Goal: Task Accomplishment & Management: Manage account settings

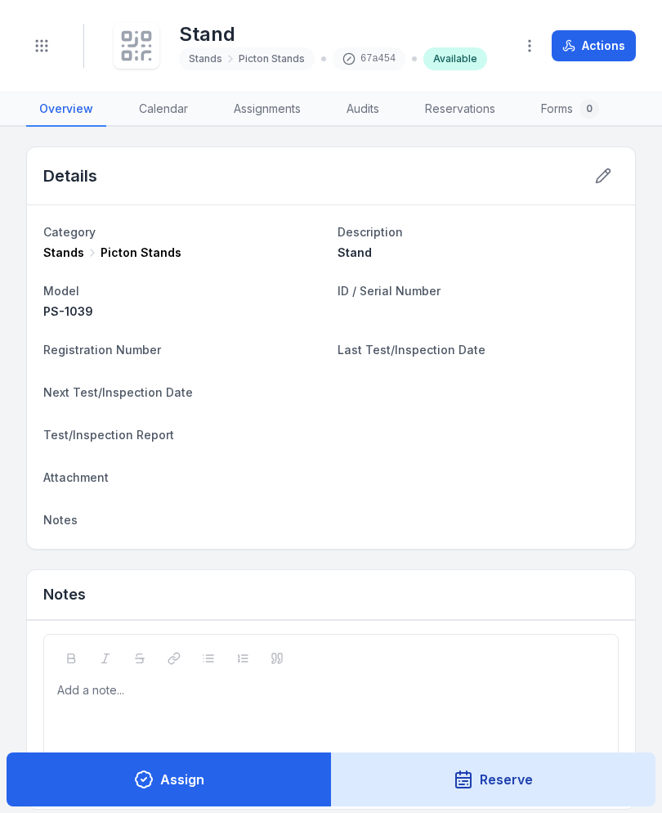
click at [56, 41] on button "Toggle Navigation" at bounding box center [41, 45] width 31 height 31
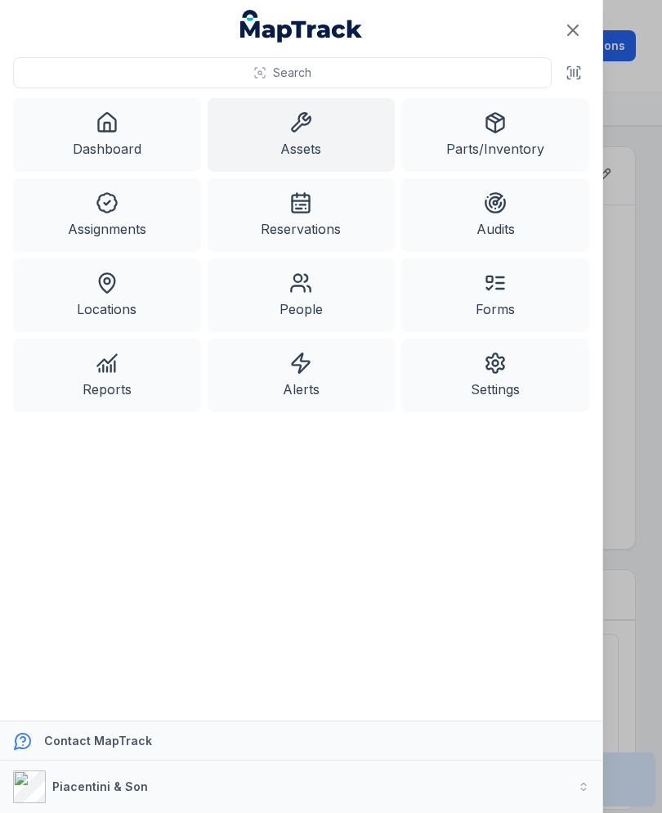
click at [320, 145] on link "Assets" at bounding box center [302, 135] width 188 height 74
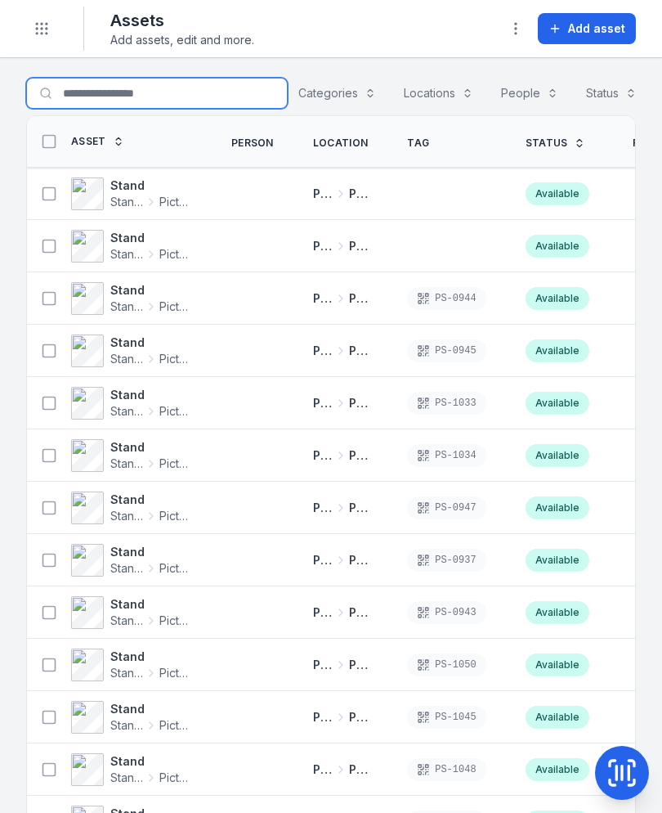
click at [162, 93] on input "Search for assets" at bounding box center [157, 93] width 262 height 31
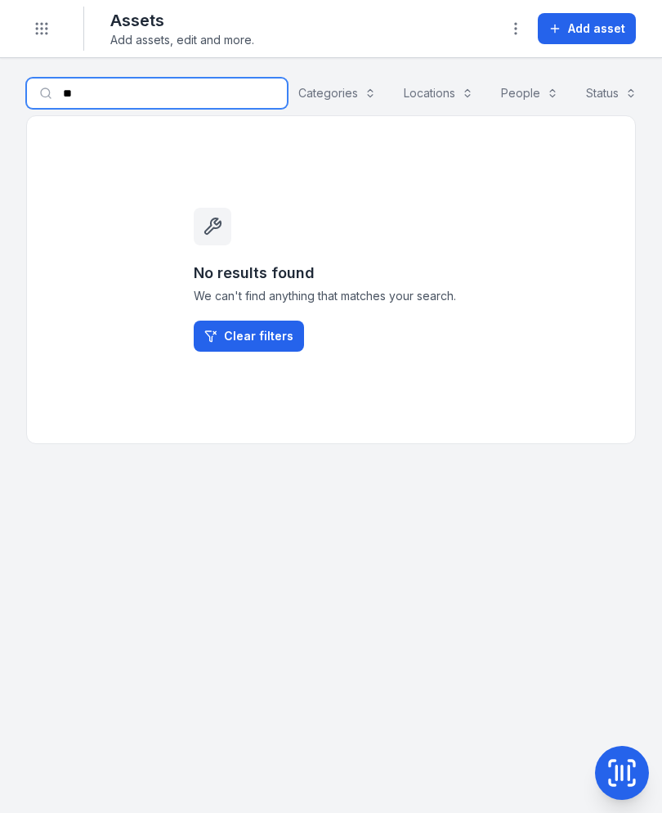
type input "*"
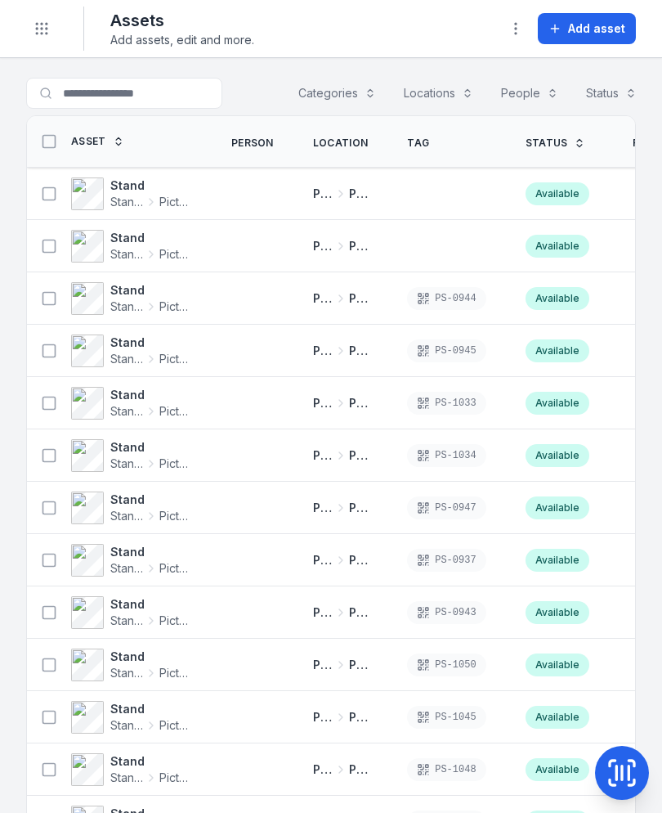
click at [598, 43] on button "Add asset" at bounding box center [587, 28] width 98 height 31
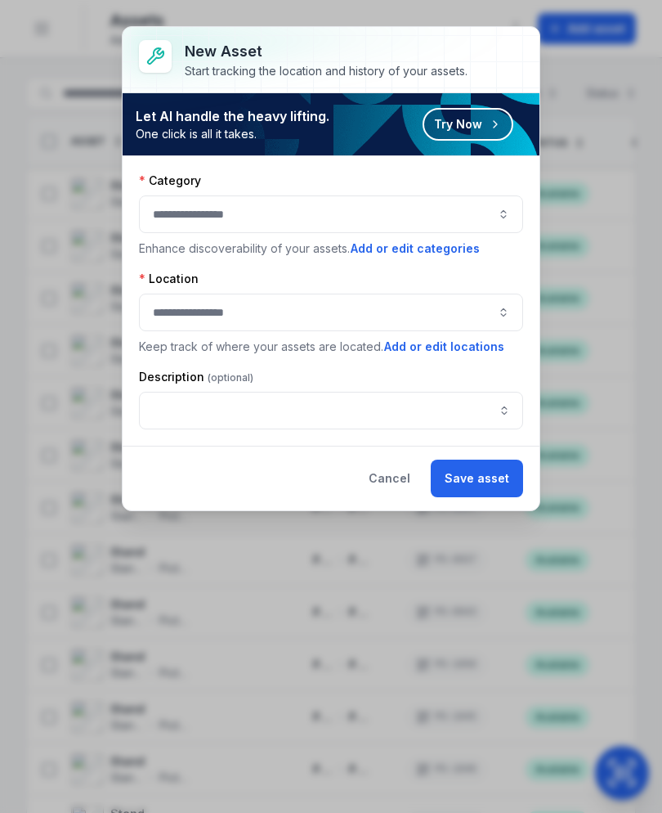
click at [474, 223] on button "button" at bounding box center [331, 214] width 384 height 38
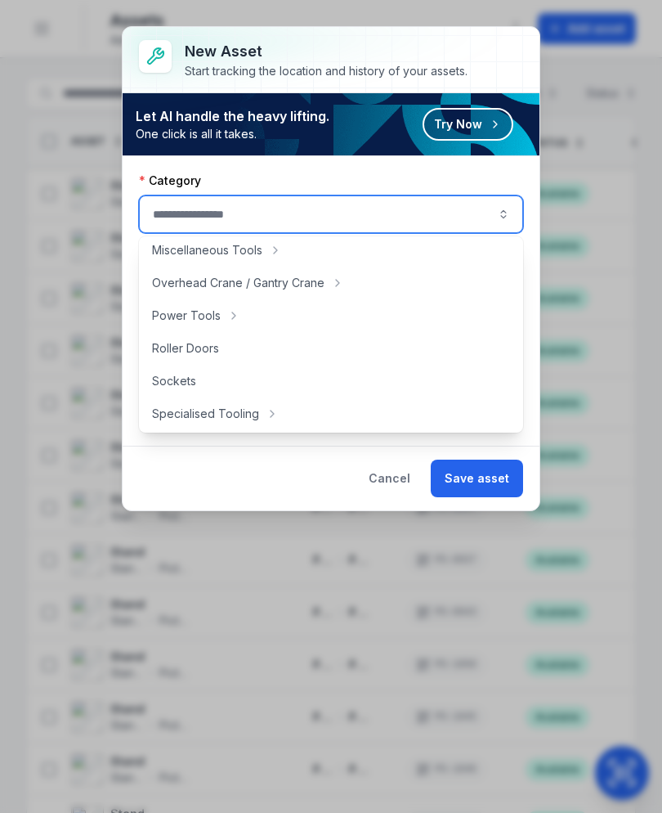
scroll to position [695, 0]
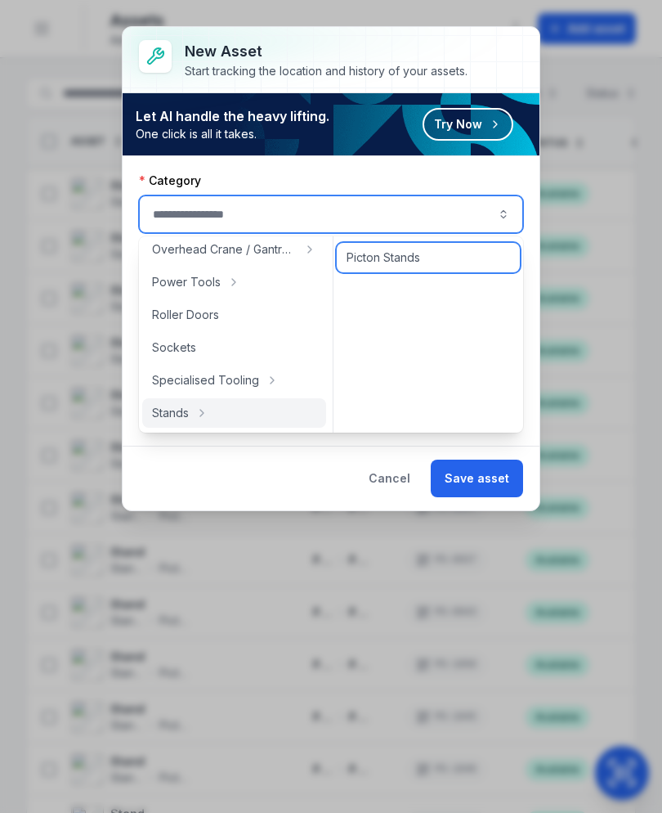
click at [449, 247] on div "Picton Stands" at bounding box center [428, 257] width 183 height 29
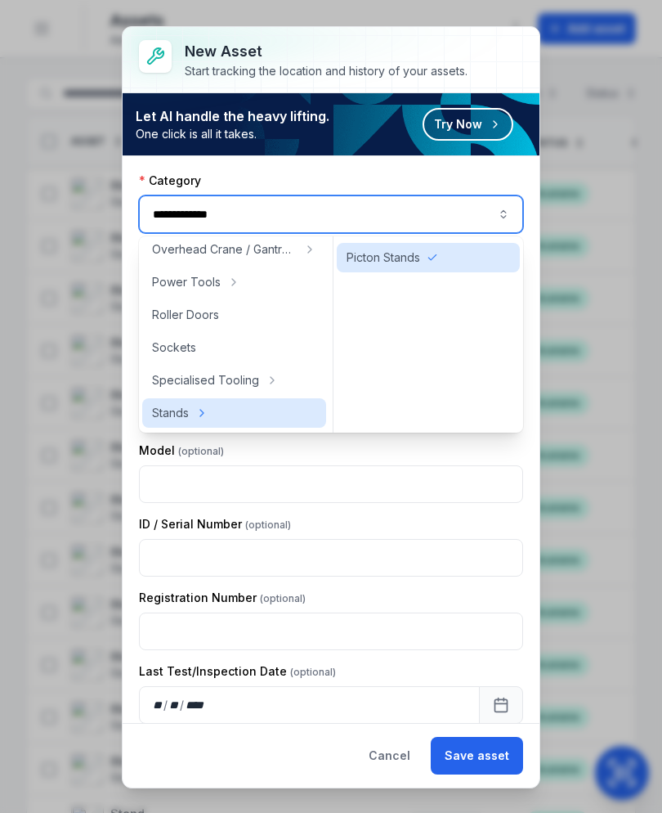
type input "**********"
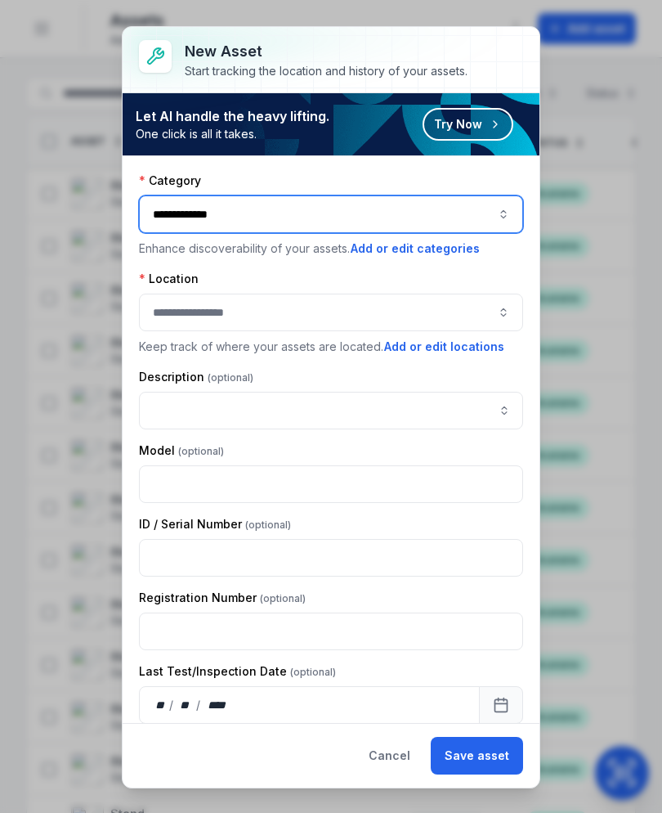
click at [401, 309] on button "button" at bounding box center [331, 312] width 384 height 38
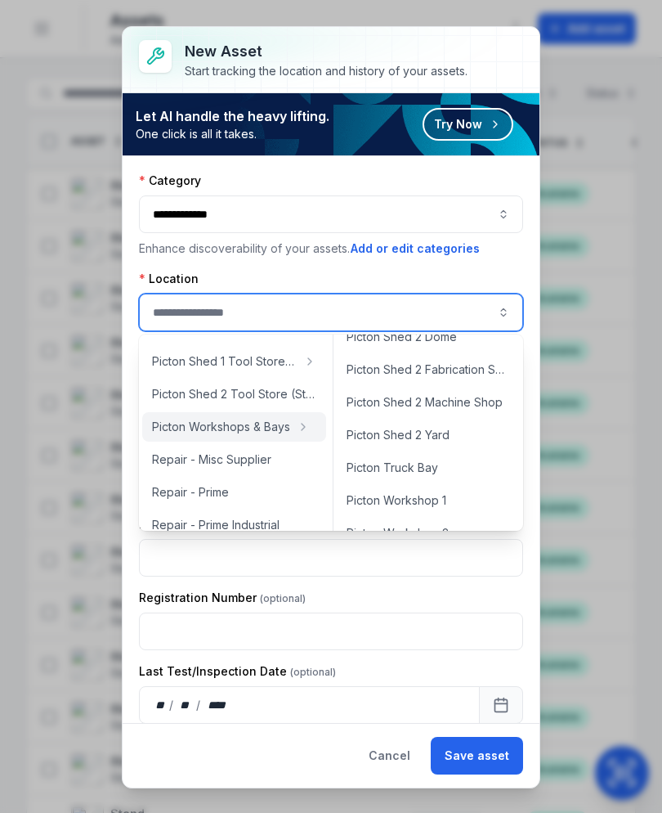
scroll to position [616, 0]
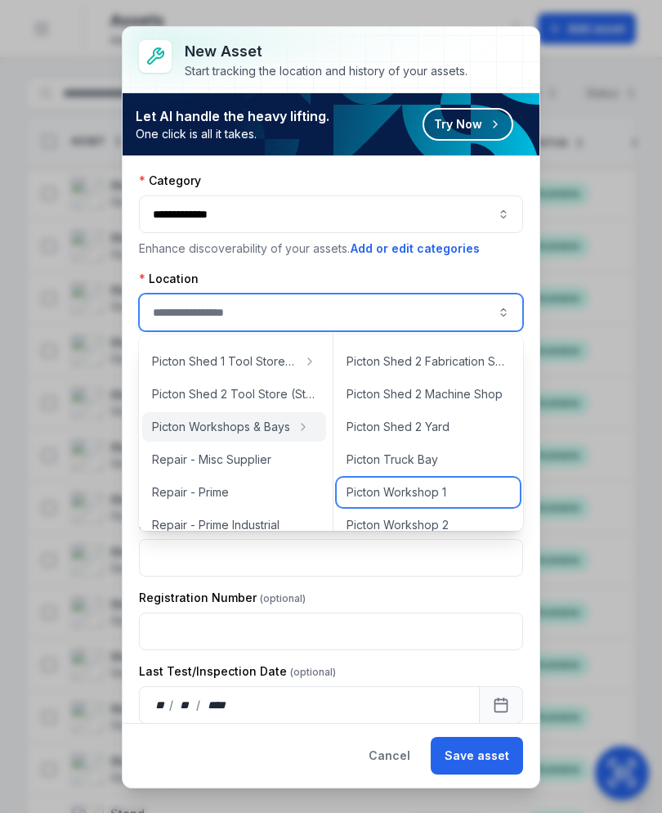
click at [456, 490] on div "Picton Workshop 1" at bounding box center [428, 491] width 183 height 29
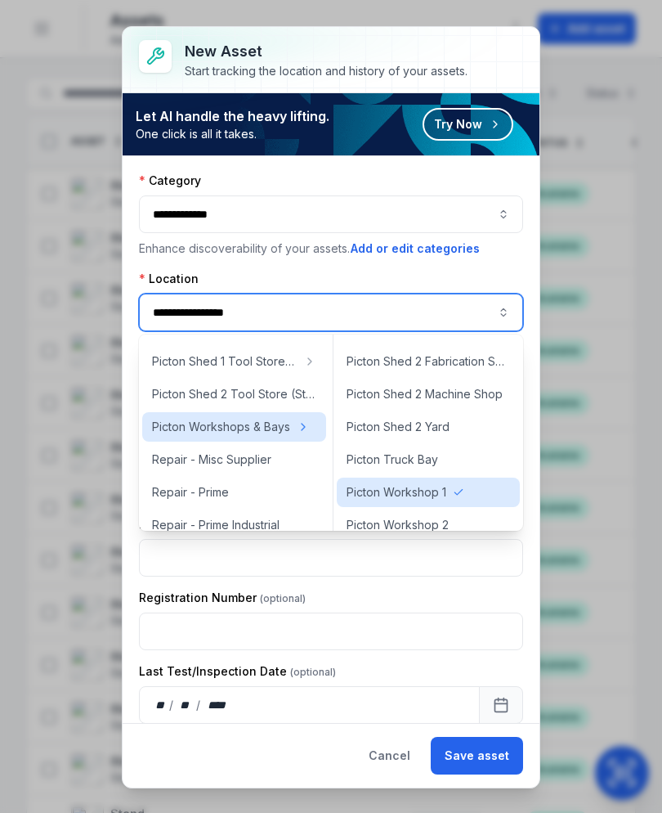
type input "**********"
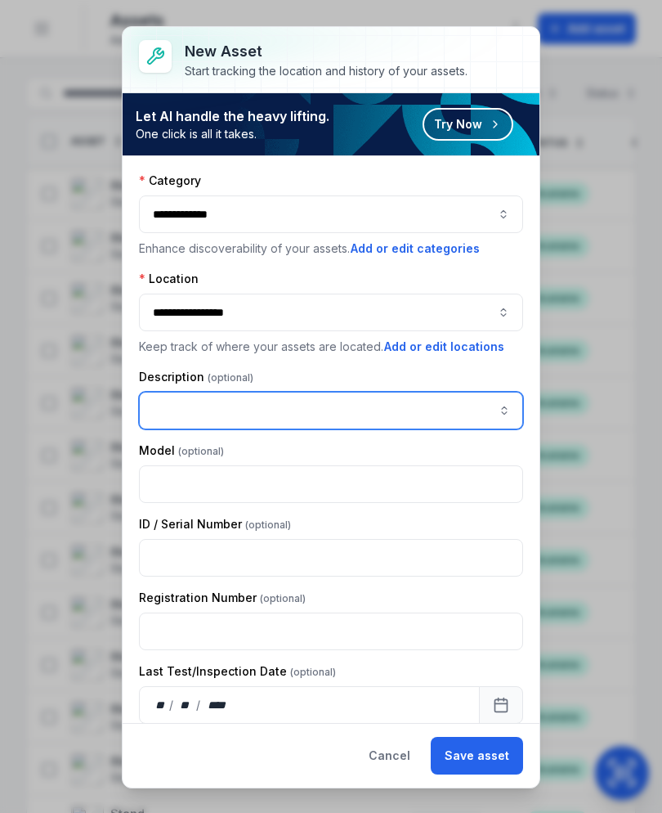
click at [417, 403] on input "asset-add:description-label" at bounding box center [331, 411] width 384 height 38
click at [209, 409] on input "asset-add:description-label" at bounding box center [331, 411] width 384 height 38
paste input "*****"
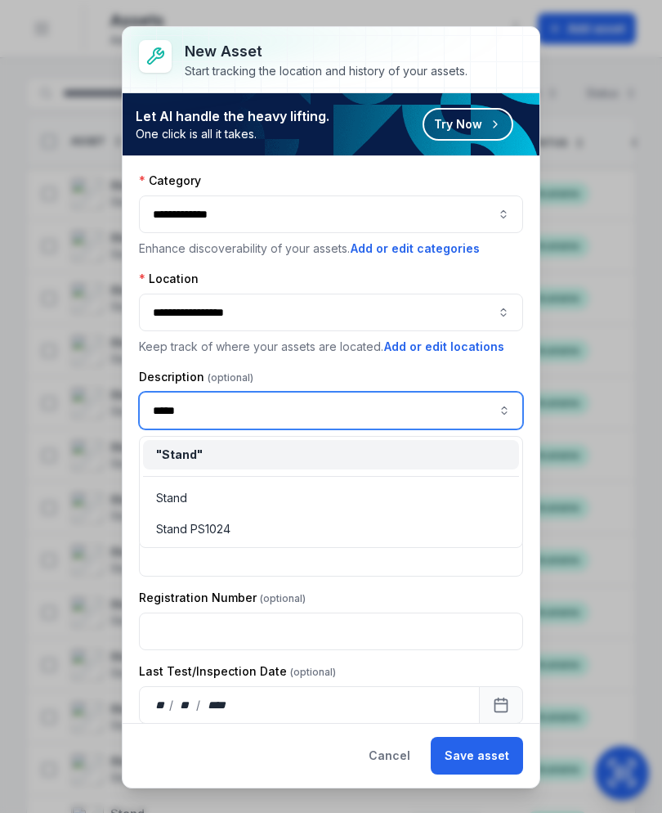
click at [378, 447] on div "" Stand "" at bounding box center [331, 454] width 350 height 16
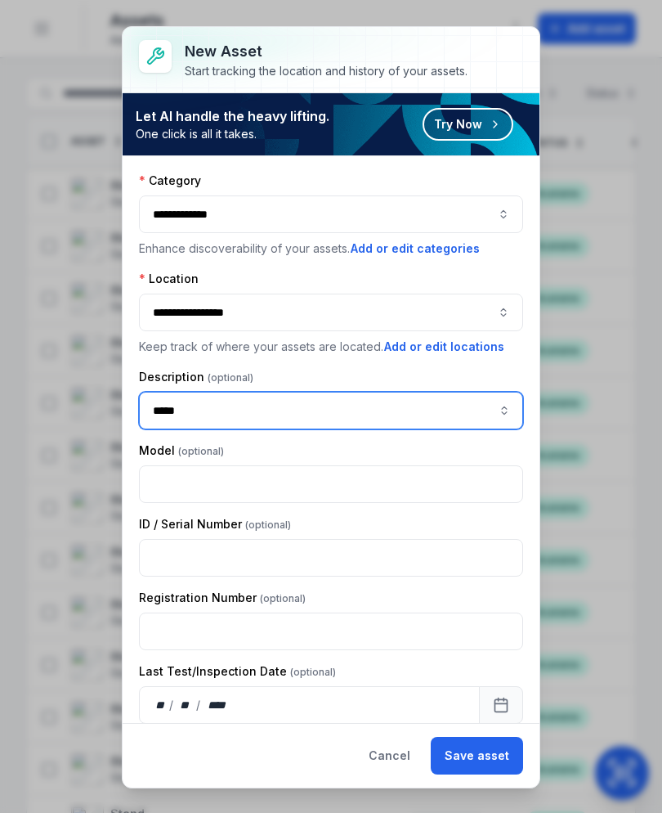
type input "*****"
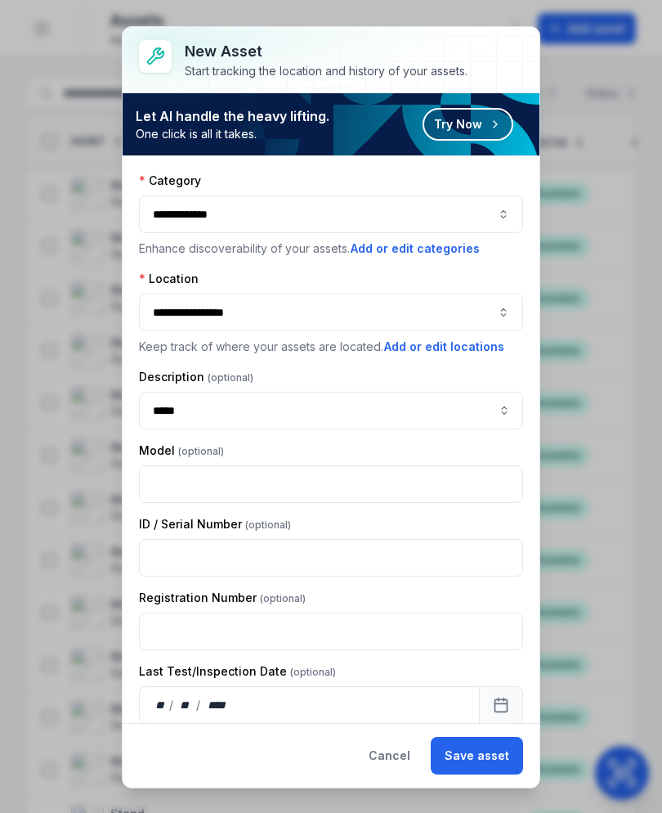
click at [499, 755] on button "Save asset" at bounding box center [477, 756] width 92 height 38
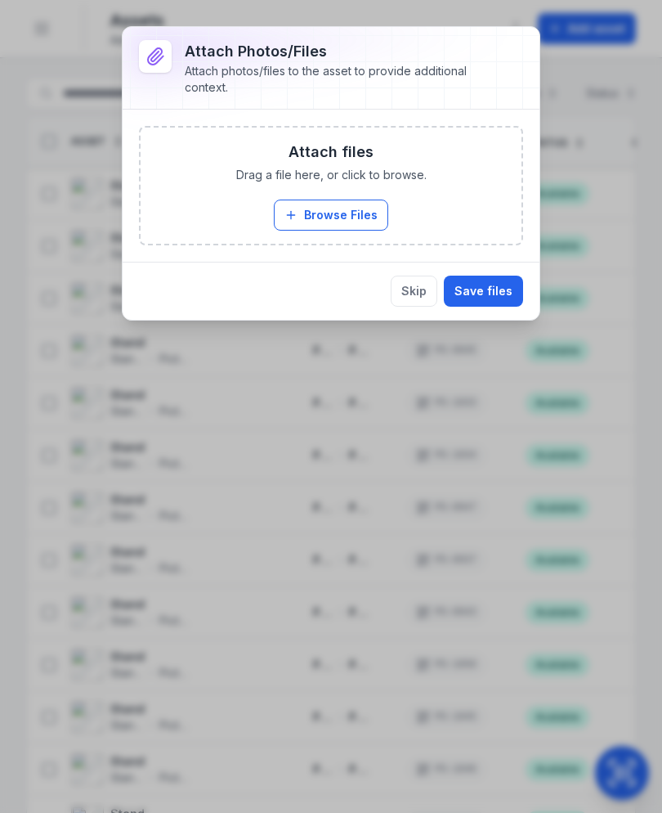
click at [368, 217] on button "Browse Files" at bounding box center [331, 214] width 114 height 31
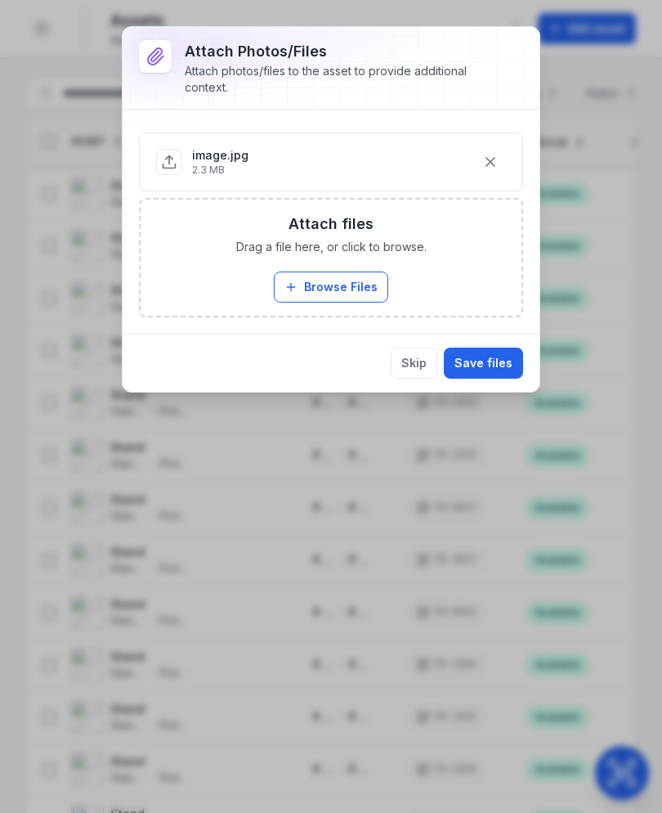
click at [486, 367] on button "Save files" at bounding box center [483, 362] width 79 height 31
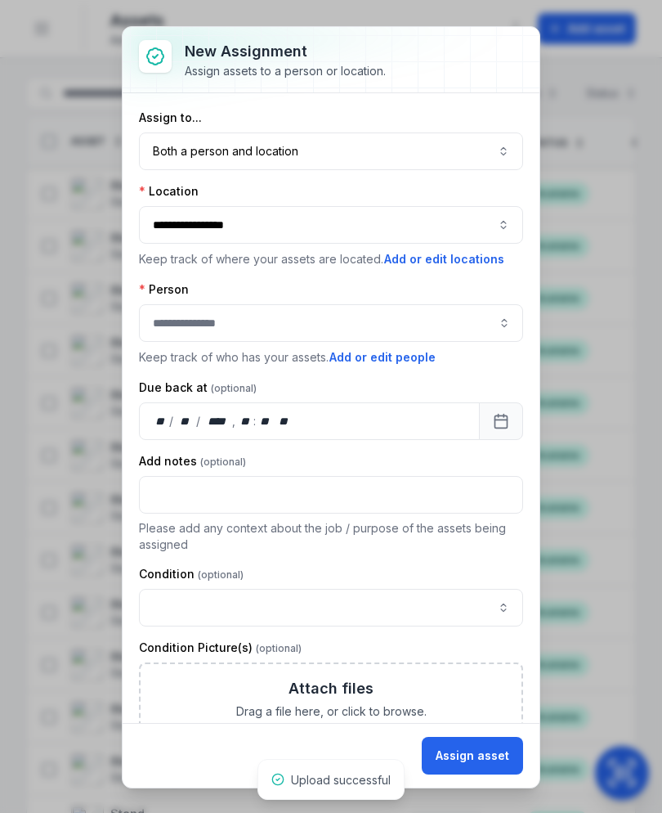
click at [502, 144] on button "Both a person and location ****" at bounding box center [331, 151] width 384 height 38
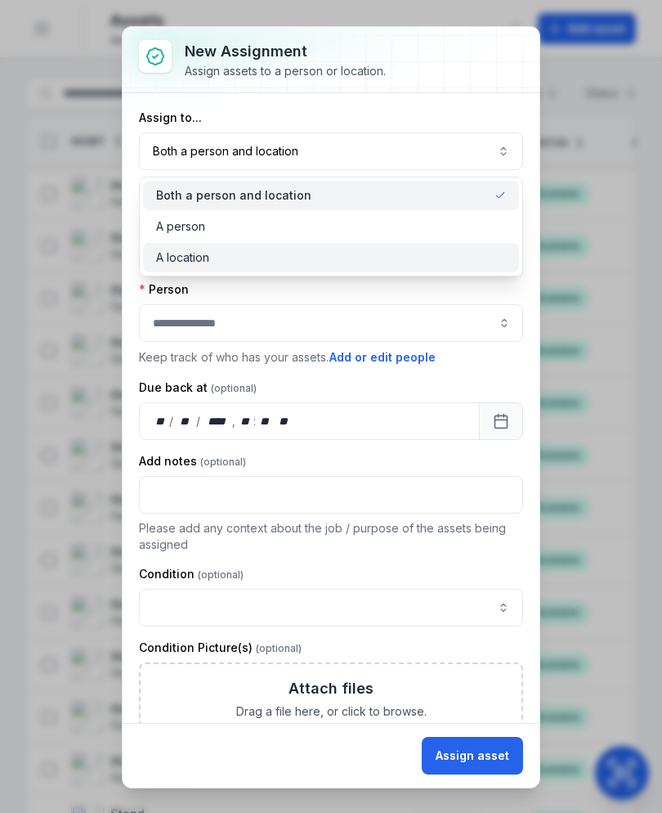
click at [433, 258] on div "A location" at bounding box center [331, 257] width 350 height 16
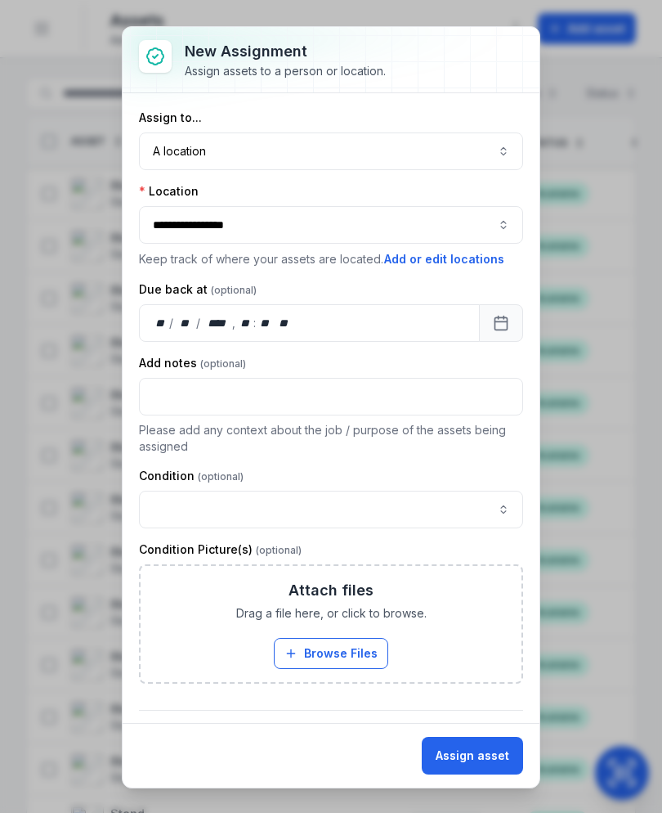
click at [497, 768] on button "Assign asset" at bounding box center [472, 756] width 101 height 38
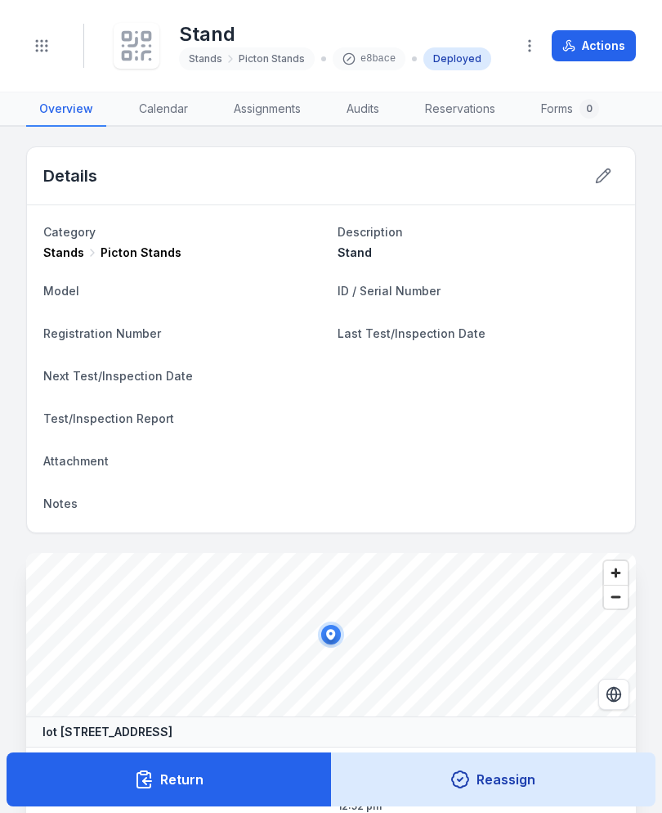
click at [150, 49] on icon at bounding box center [137, 46] width 36 height 36
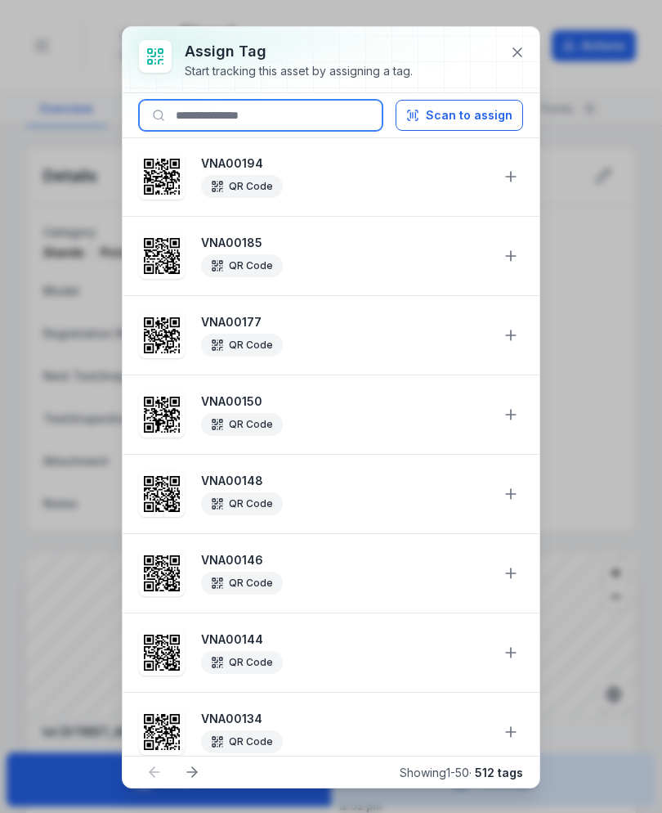
click at [330, 129] on input at bounding box center [261, 115] width 244 height 31
click at [320, 103] on input at bounding box center [261, 115] width 244 height 31
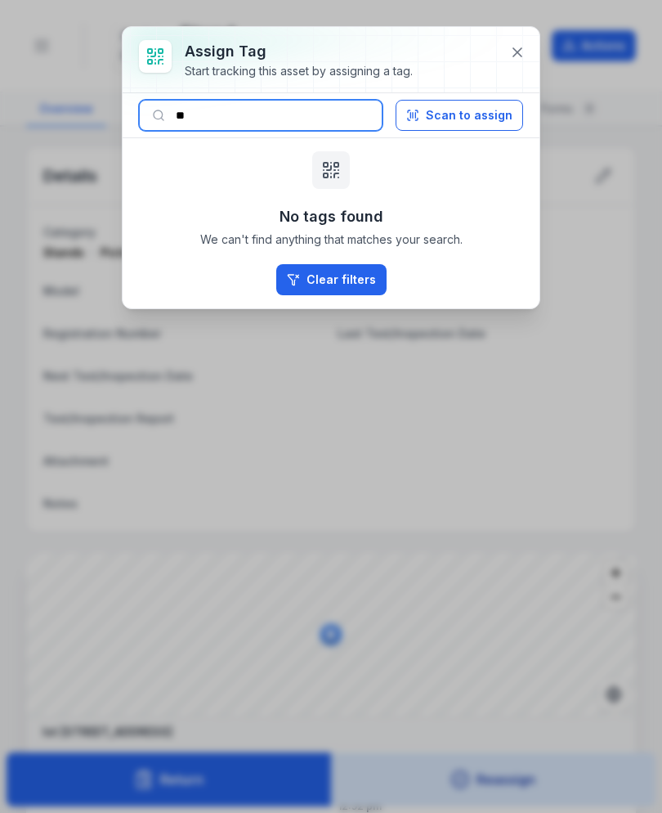
type input "*"
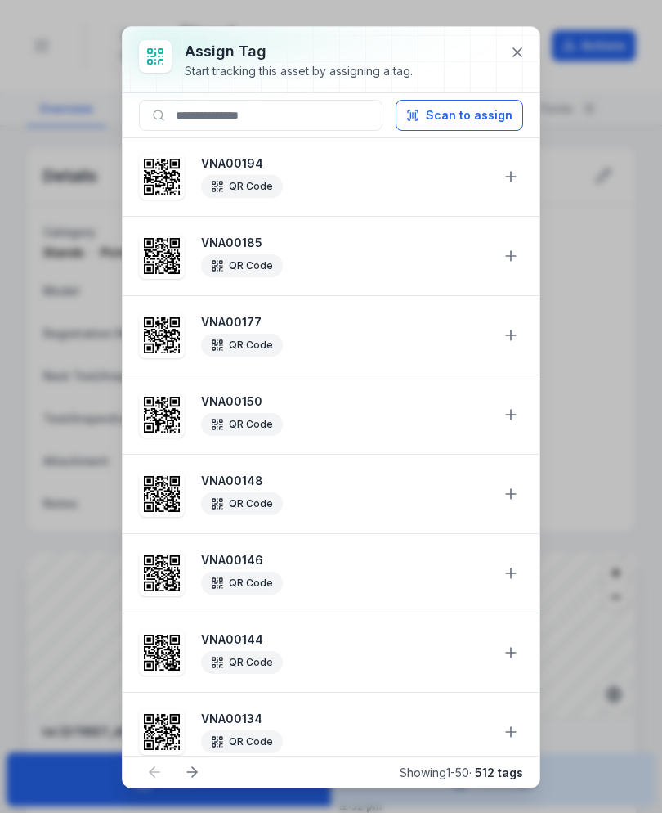
click at [508, 65] on button at bounding box center [517, 52] width 31 height 31
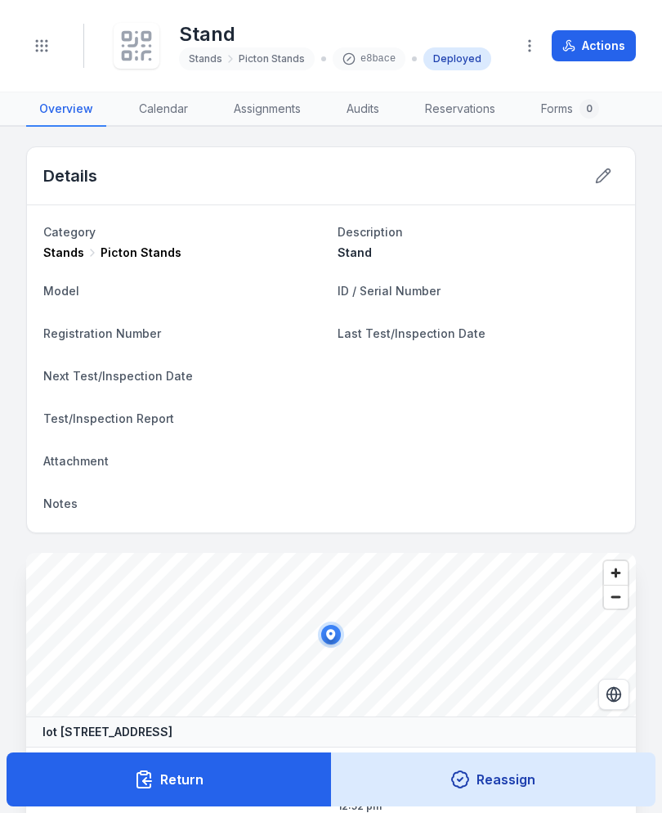
click at [611, 177] on icon at bounding box center [603, 176] width 16 height 16
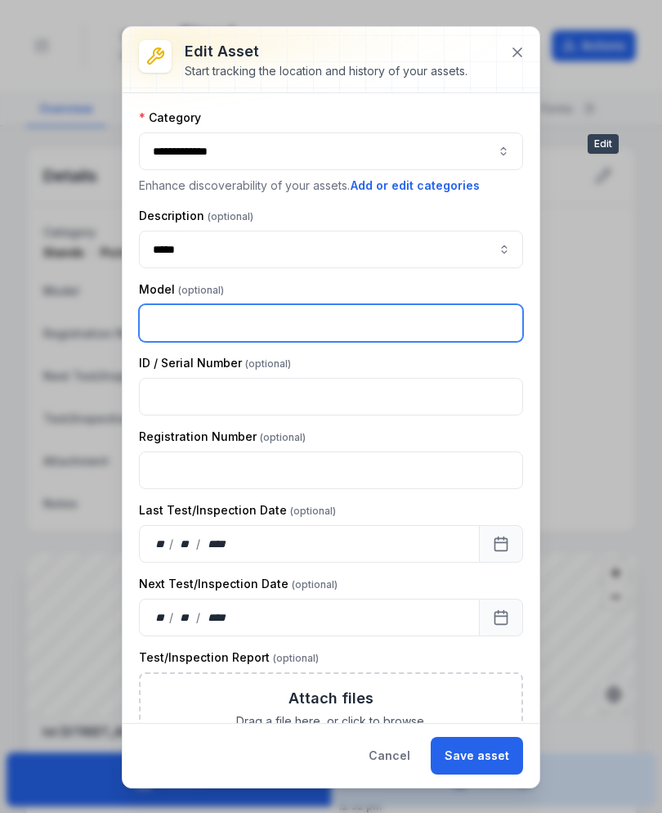
click at [401, 321] on input "text" at bounding box center [331, 323] width 384 height 38
type input "*******"
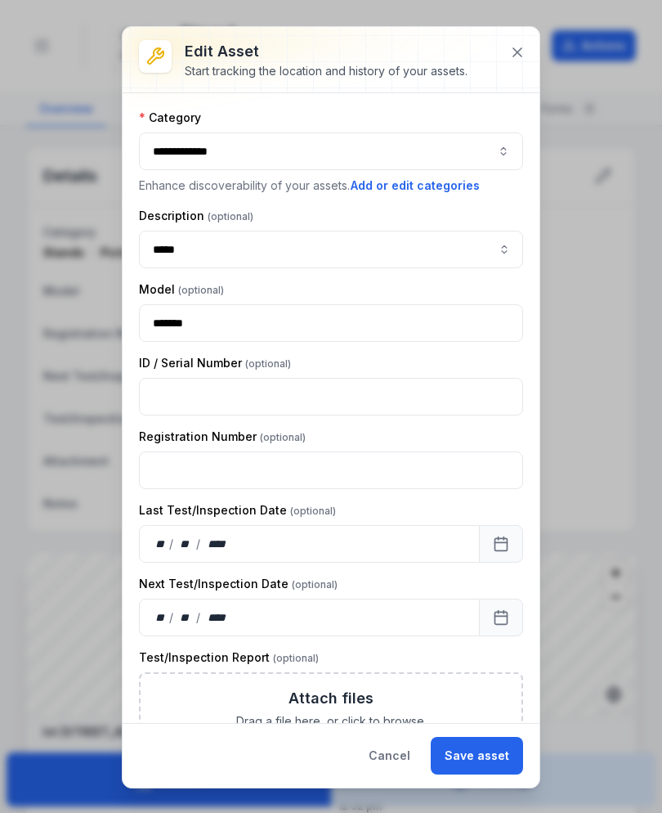
click at [505, 749] on button "Save asset" at bounding box center [477, 756] width 92 height 38
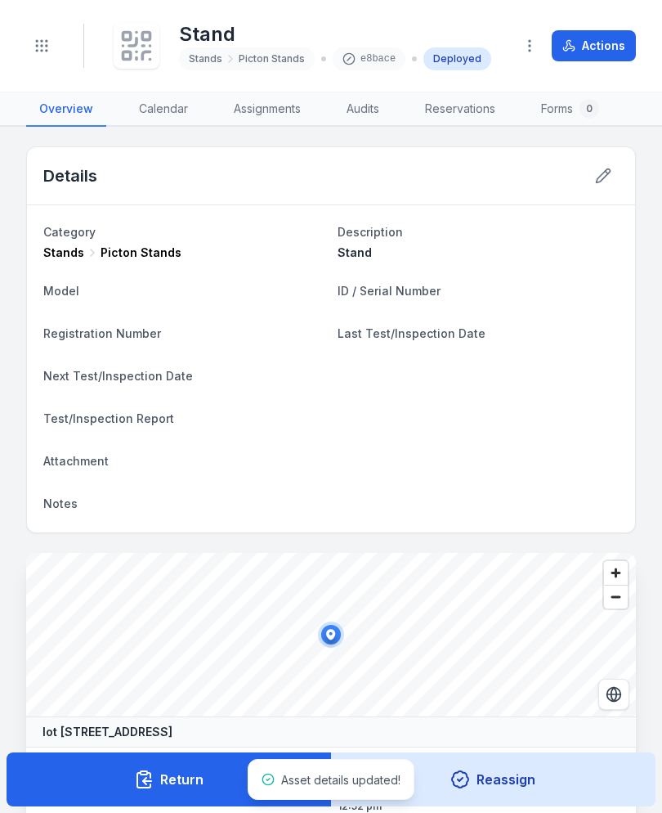
click at [171, 772] on button "Return" at bounding box center [169, 779] width 325 height 54
